Goal: Book appointment/travel/reservation

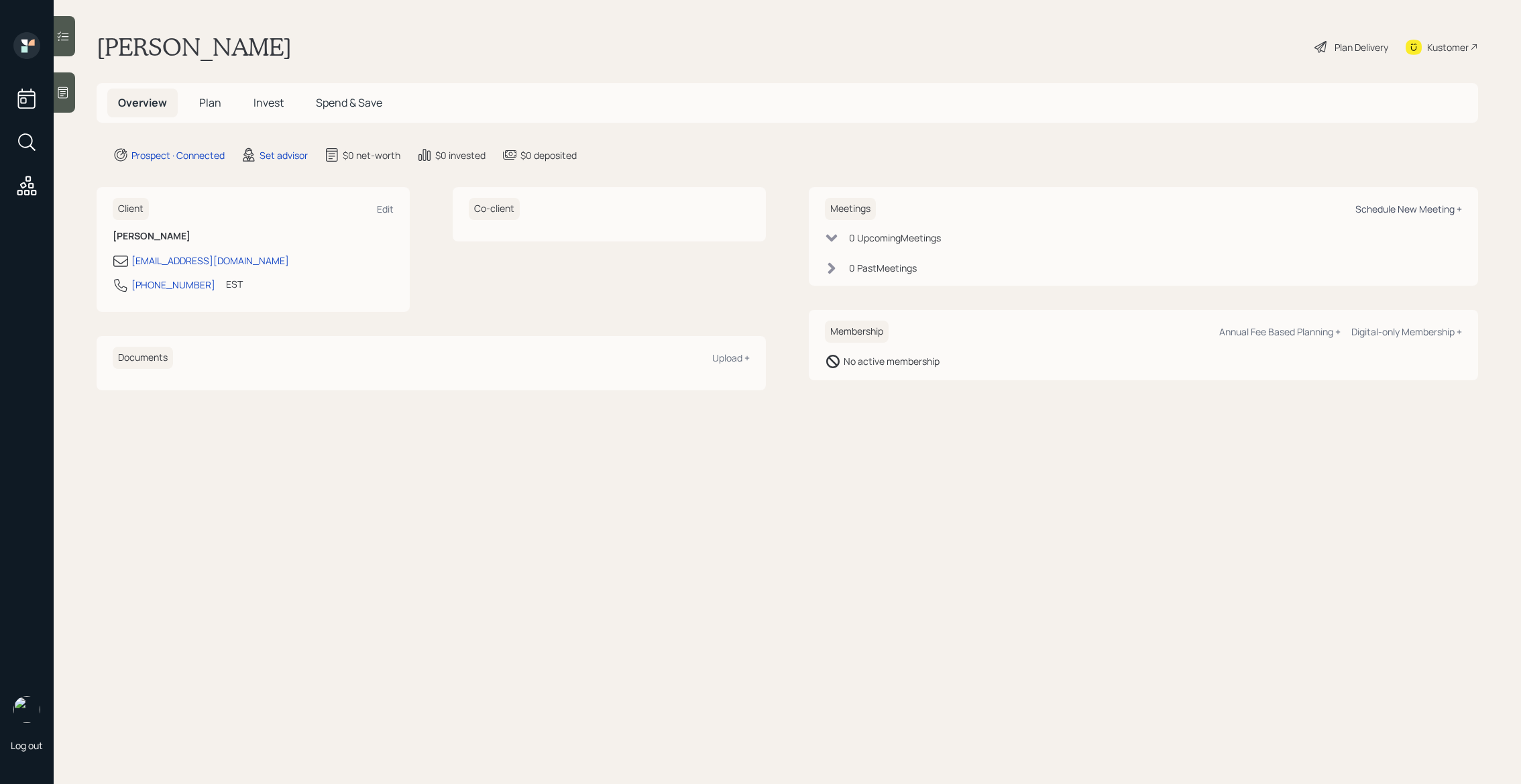
click at [1432, 211] on div "Schedule New Meeting +" at bounding box center [1409, 209] width 107 height 13
select select "round-[PERSON_NAME]"
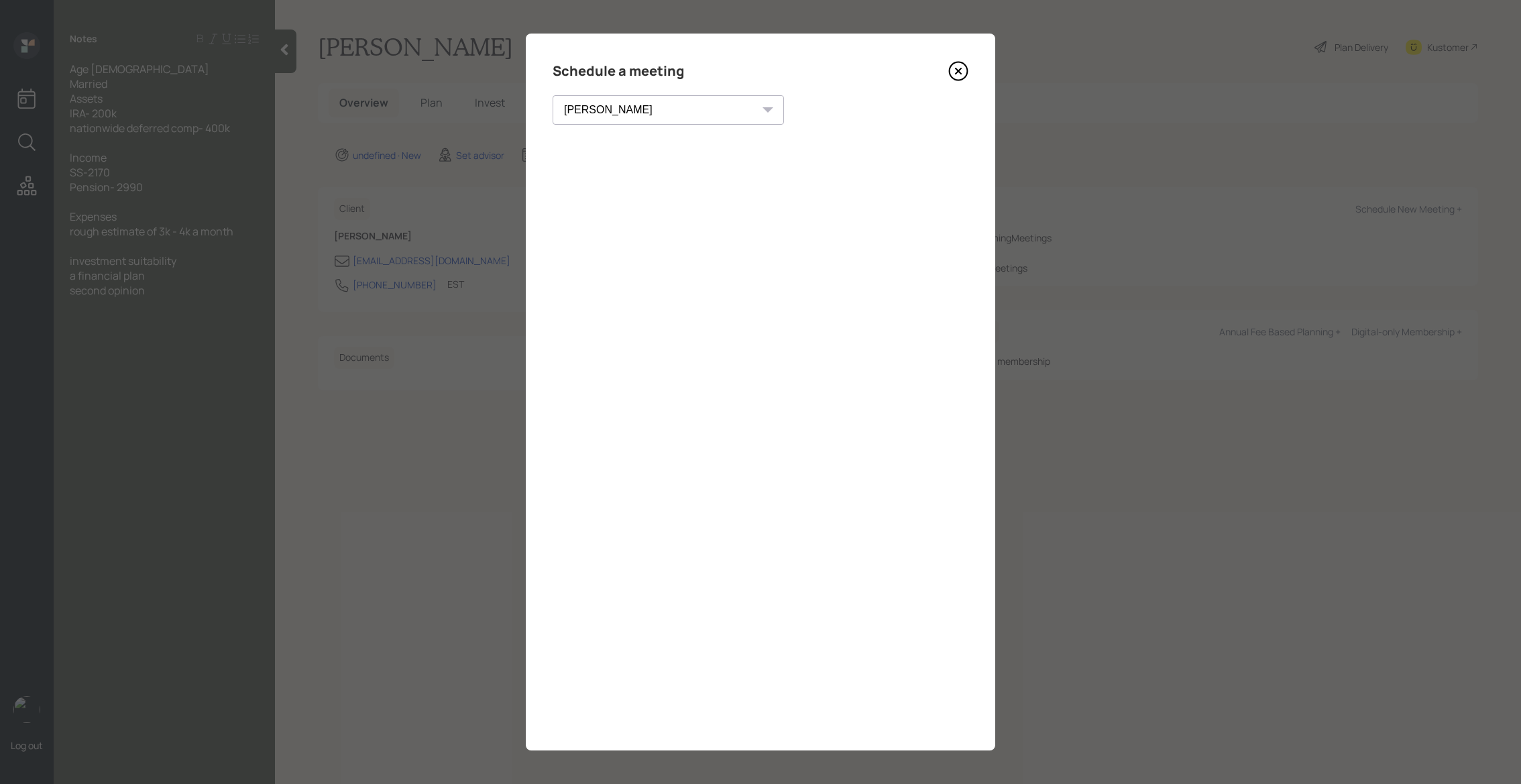
select select "round-[PERSON_NAME]"
